Goal: Task Accomplishment & Management: Use online tool/utility

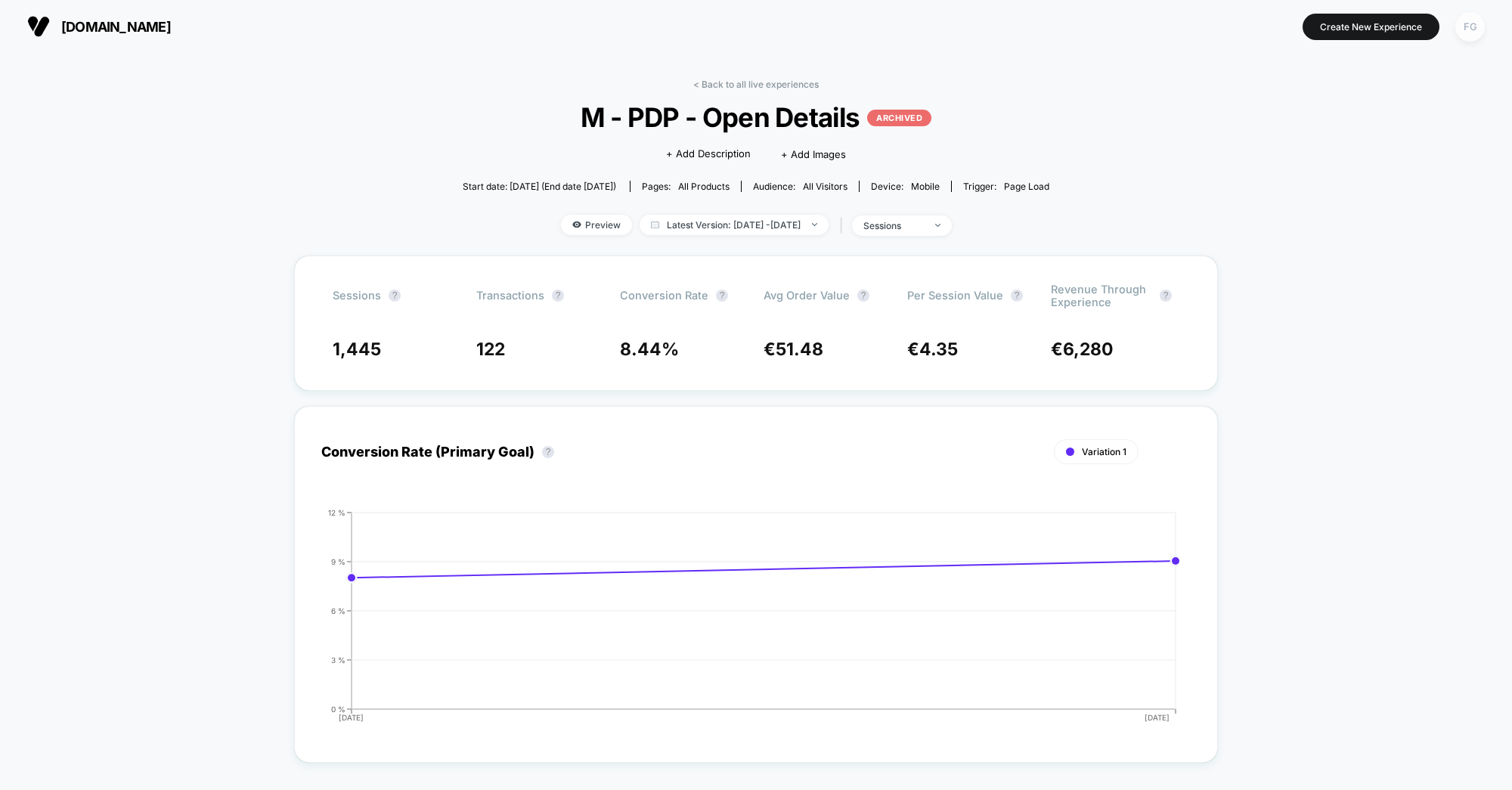
click at [1472, 20] on div "FG" at bounding box center [1470, 27] width 30 height 30
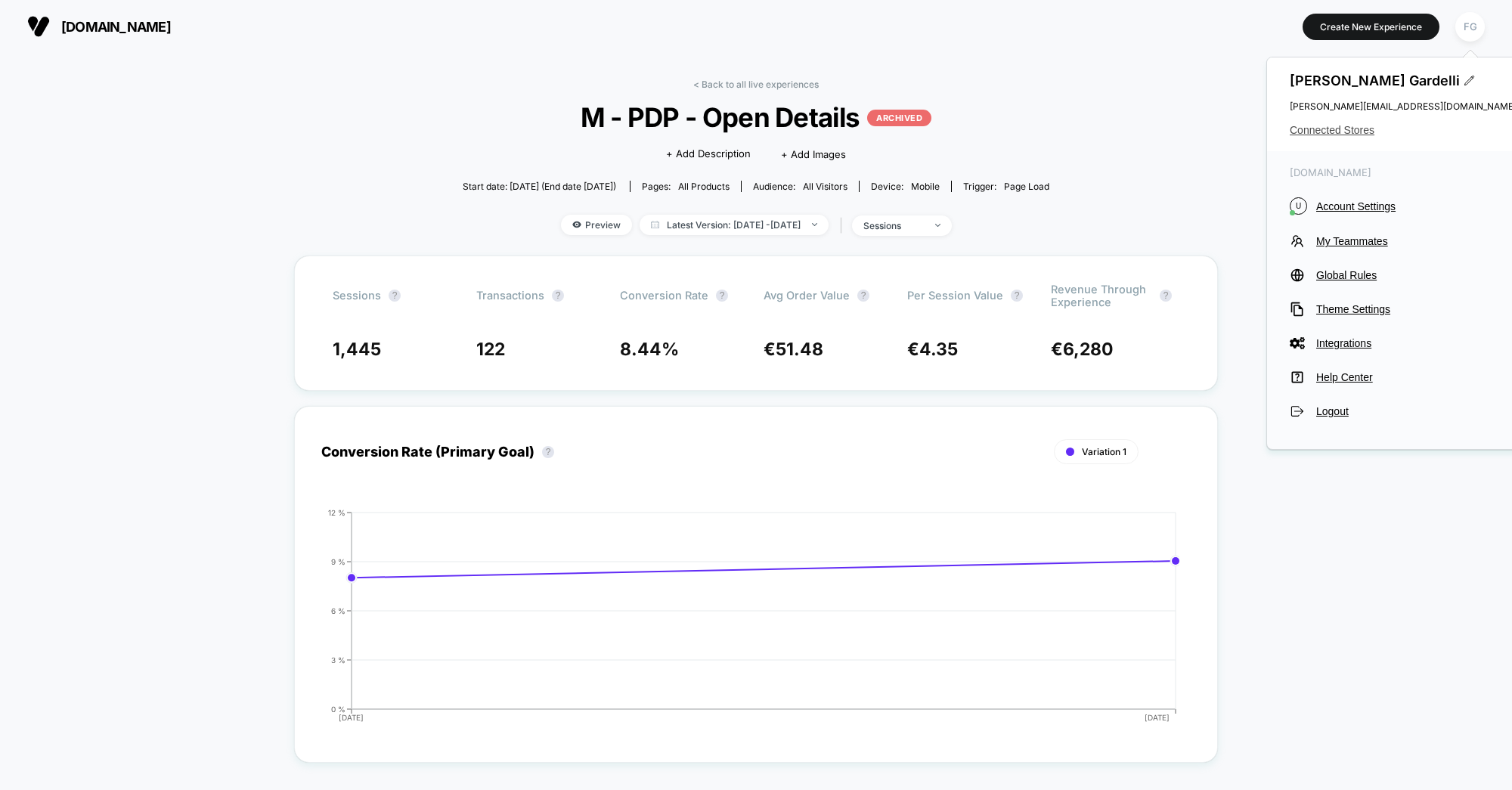
click at [1339, 128] on span "Connected Stores" at bounding box center [1403, 130] width 226 height 12
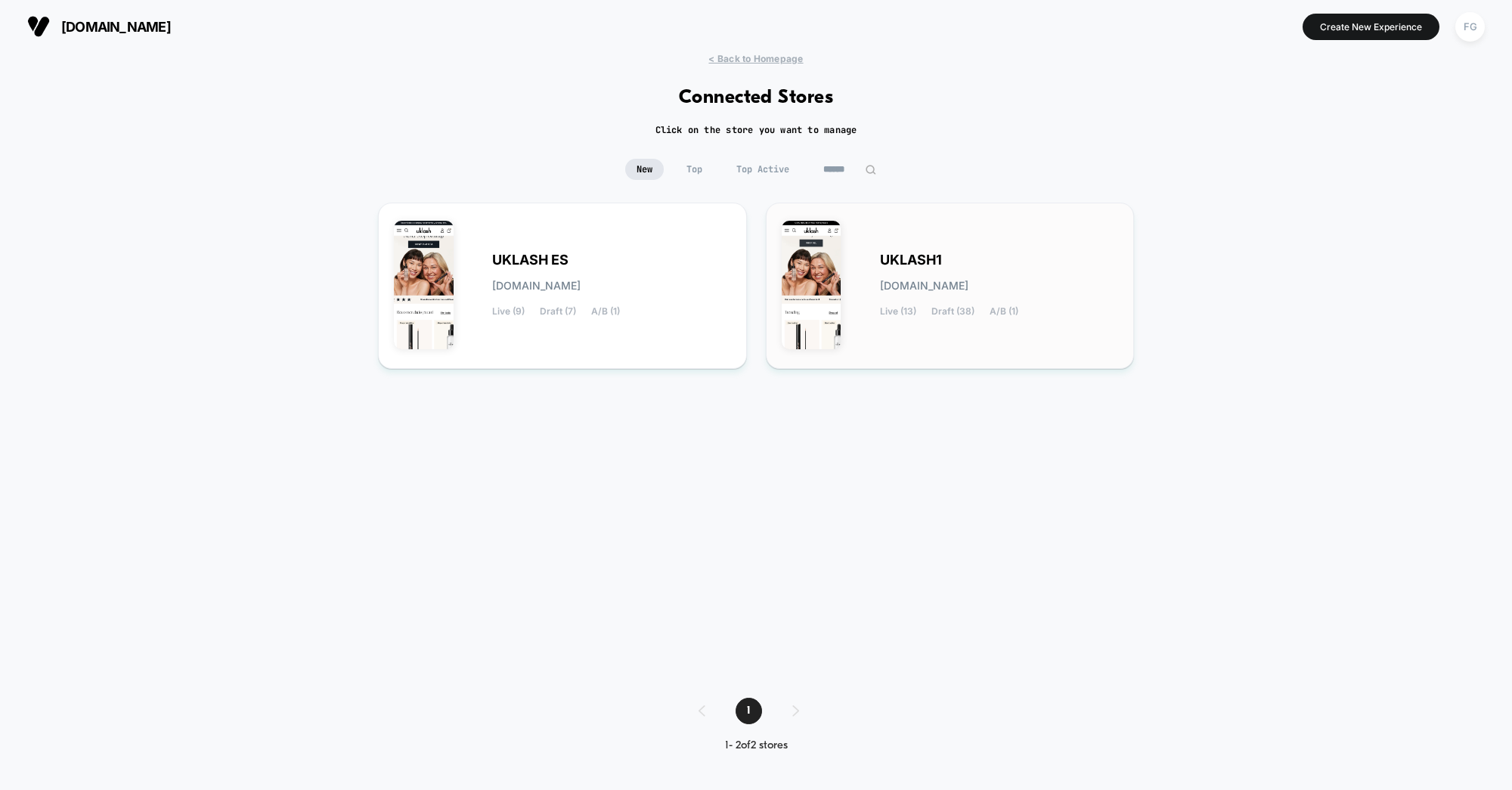
click at [873, 282] on div "UKLASH1 [DOMAIN_NAME] Live (13) Draft (38) A/B (1)" at bounding box center [950, 285] width 337 height 134
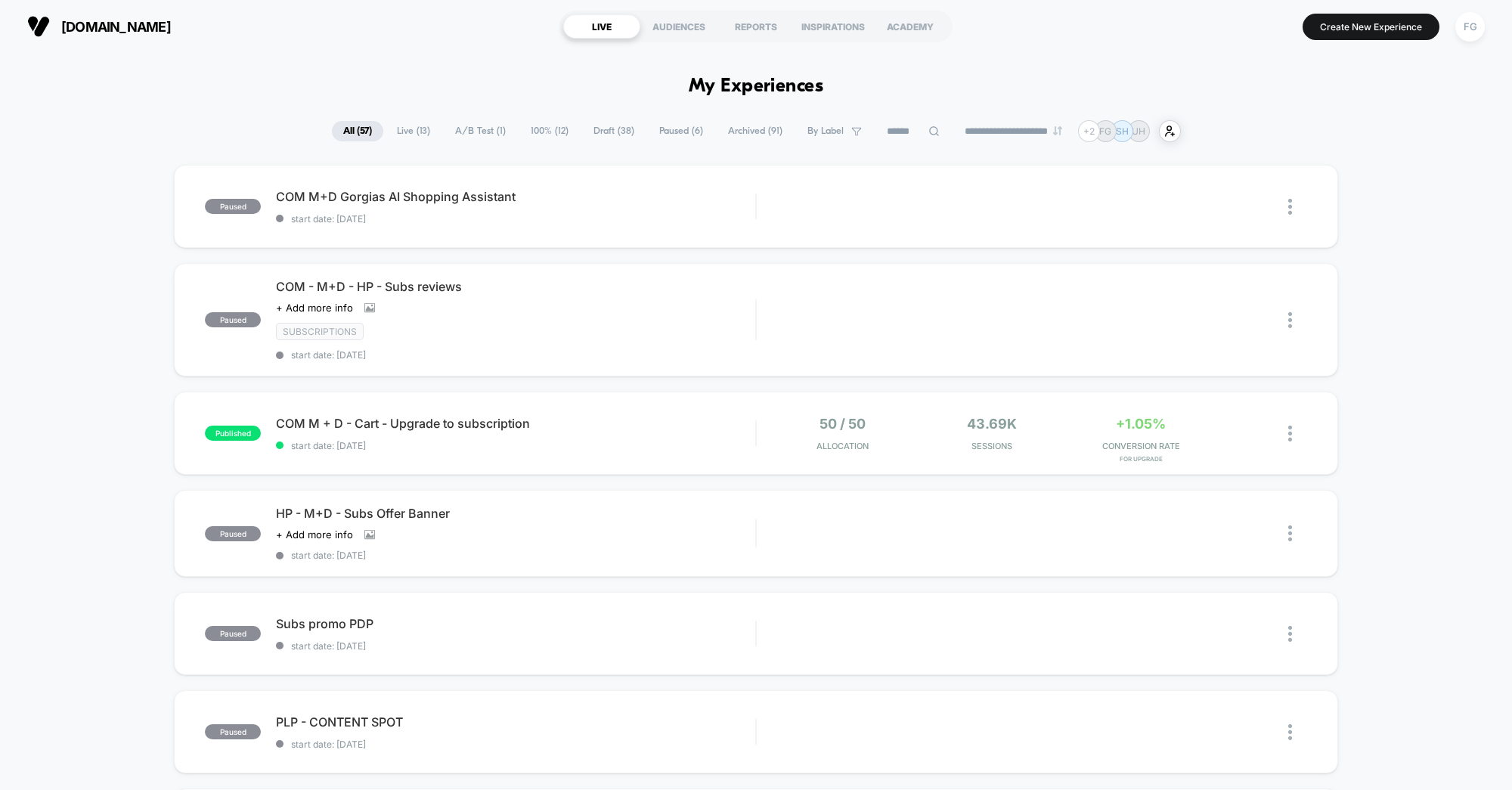
click at [613, 126] on span "Draft ( 38 )" at bounding box center [613, 131] width 63 height 20
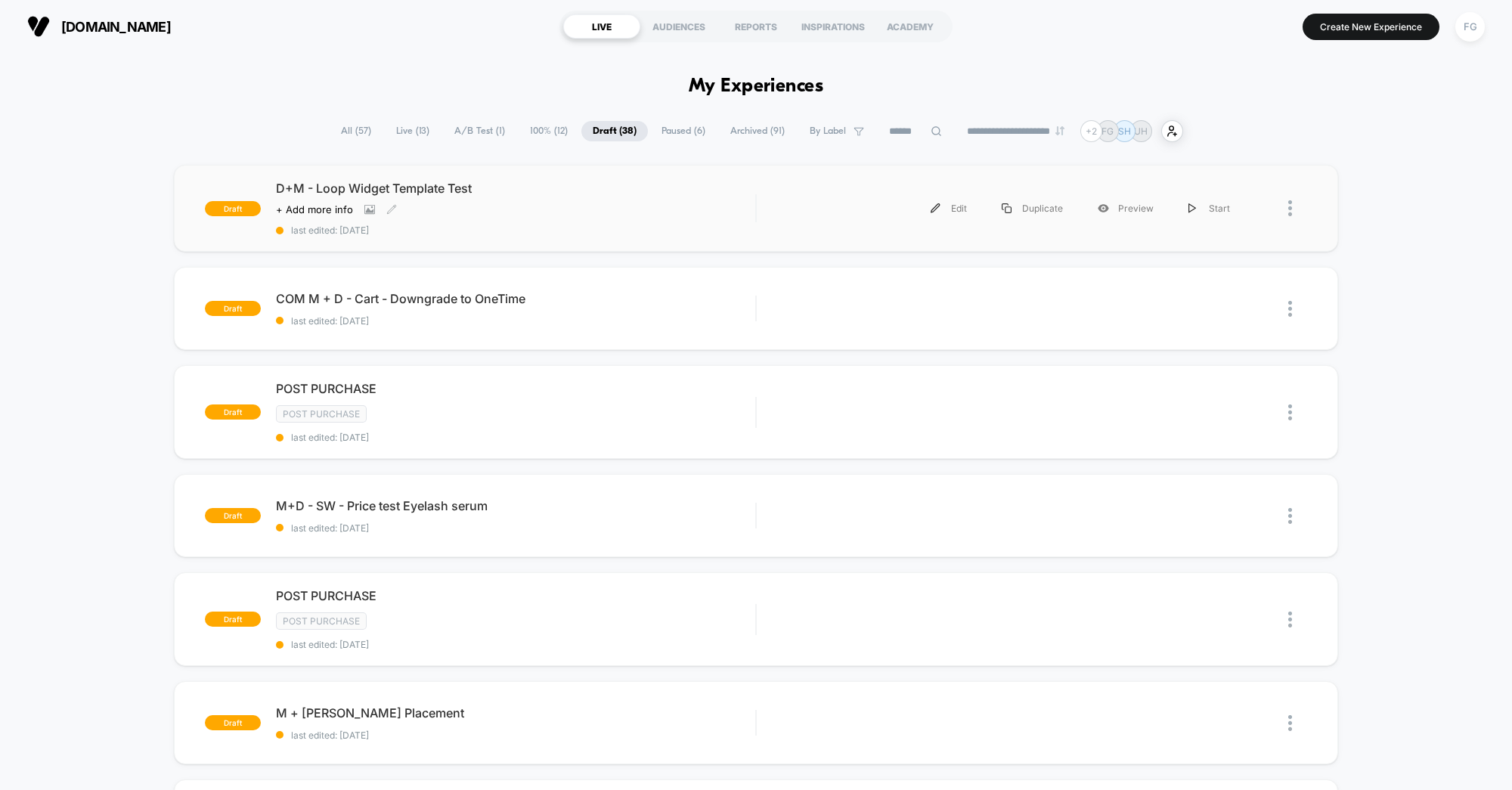
click at [680, 213] on div "D+M - Loop Widget Template Test Click to view images Click to edit experience d…" at bounding box center [515, 208] width 479 height 55
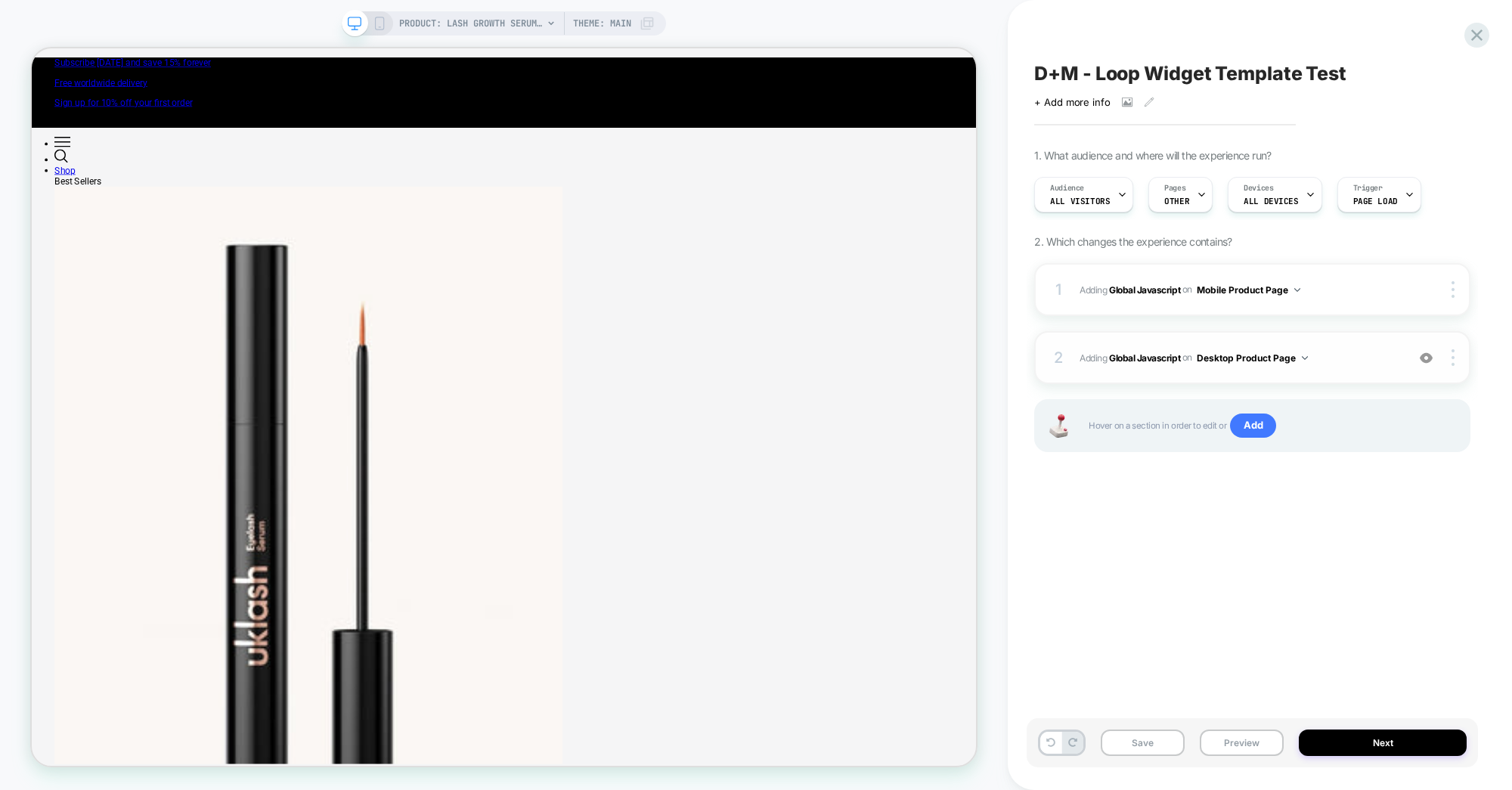
click at [1427, 359] on img at bounding box center [1426, 358] width 13 height 13
click at [1427, 358] on img at bounding box center [1426, 358] width 13 height 13
click at [1082, 15] on div "D+M - Loop Widget Template Test Click to view images Click to edit experience d…" at bounding box center [1252, 395] width 451 height 760
click at [1476, 29] on icon at bounding box center [1476, 34] width 20 height 20
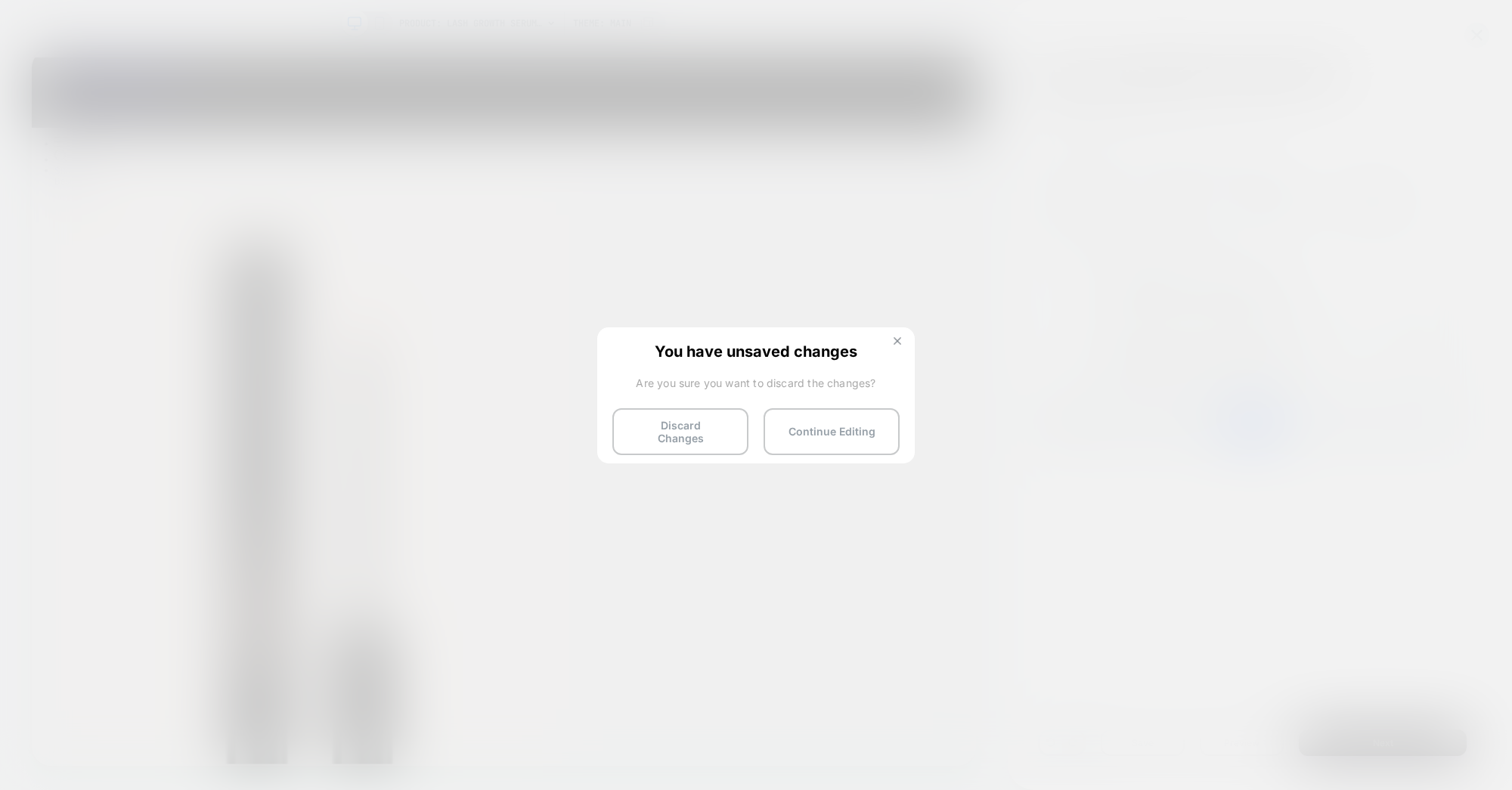
click at [896, 344] on button at bounding box center [897, 342] width 17 height 13
